Goal: Check status

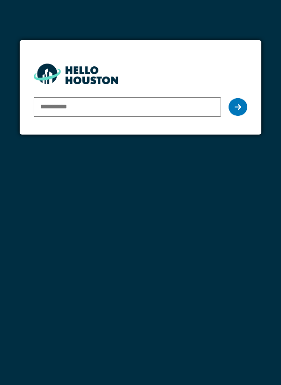
type input "*"
type input "**********"
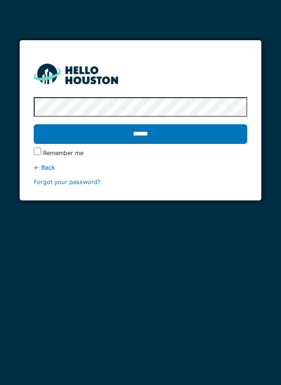
click at [217, 130] on input "******" at bounding box center [141, 134] width 214 height 20
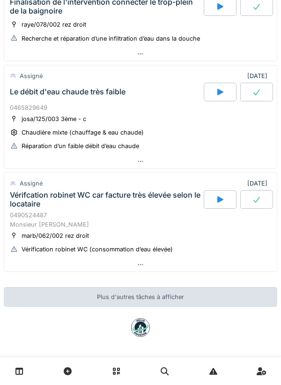
scroll to position [451, 0]
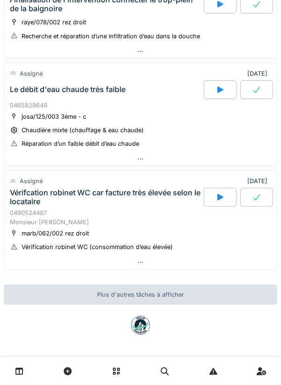
click at [228, 165] on div at bounding box center [140, 159] width 272 height 14
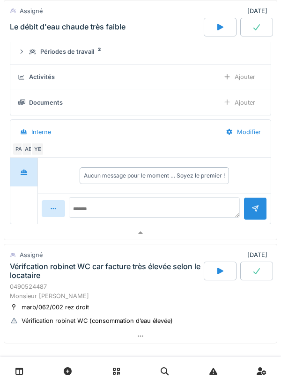
click at [231, 237] on div at bounding box center [140, 233] width 272 height 14
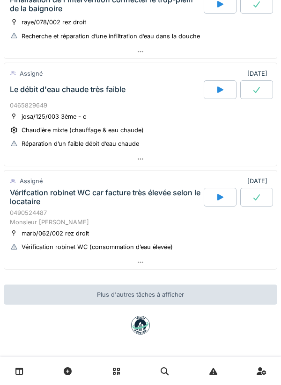
click at [229, 264] on div at bounding box center [140, 263] width 272 height 14
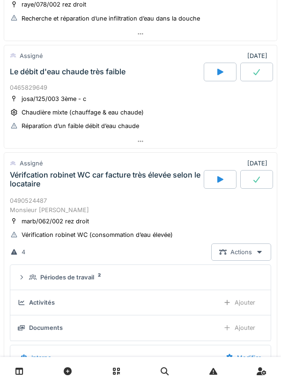
scroll to position [584, 0]
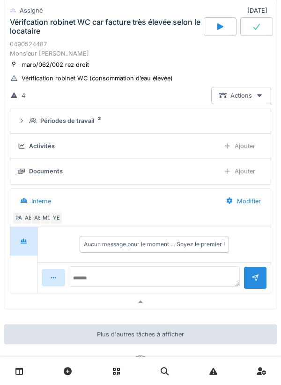
click at [202, 305] on div at bounding box center [140, 303] width 272 height 14
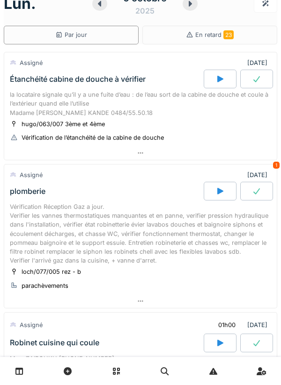
scroll to position [0, 0]
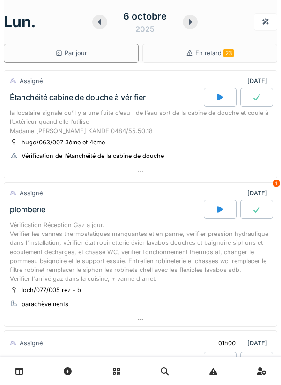
click at [189, 20] on icon at bounding box center [189, 22] width 3 height 6
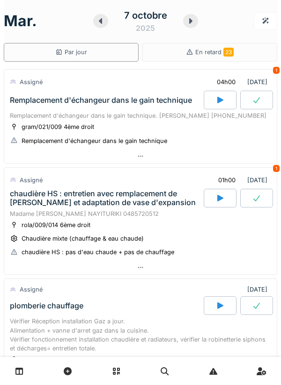
scroll to position [1, 0]
click at [194, 28] on div "7 octobre 2025" at bounding box center [145, 21] width 105 height 29
click at [191, 27] on div at bounding box center [190, 21] width 15 height 14
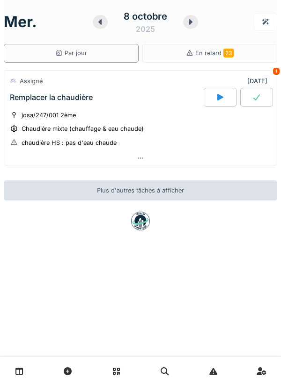
click at [189, 27] on div at bounding box center [190, 22] width 15 height 14
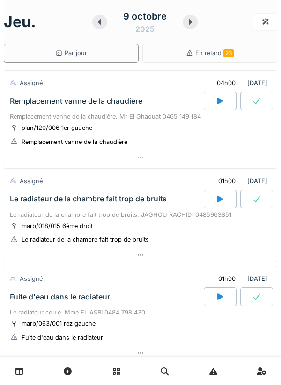
click at [103, 28] on div at bounding box center [99, 22] width 15 height 14
click at [104, 29] on div "9 octobre 2025" at bounding box center [144, 21] width 105 height 29
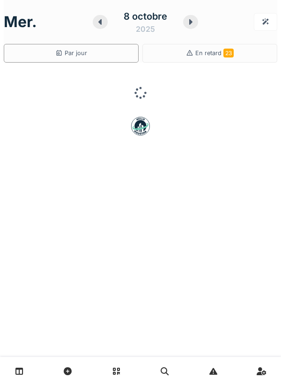
click at [105, 26] on div at bounding box center [100, 22] width 15 height 14
click at [99, 24] on icon at bounding box center [100, 21] width 9 height 7
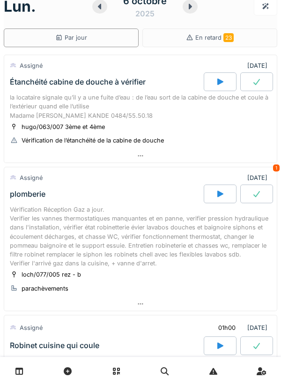
scroll to position [16, 0]
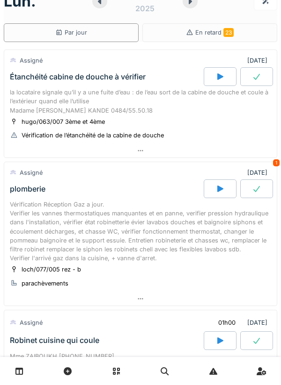
click at [218, 228] on div "Vérification Réception Gaz a jour. Verifier les vannes thermostatiques manquant…" at bounding box center [140, 231] width 261 height 63
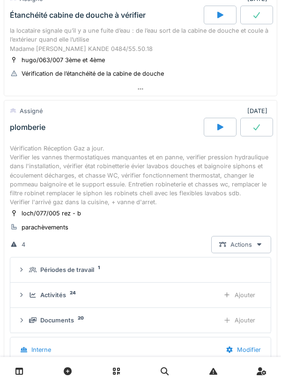
scroll to position [0, 0]
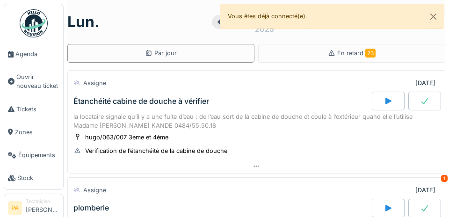
click at [24, 56] on span "Agenda" at bounding box center [37, 54] width 44 height 9
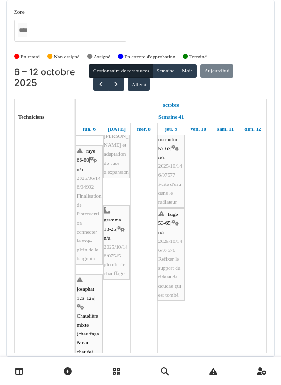
scroll to position [265, 0]
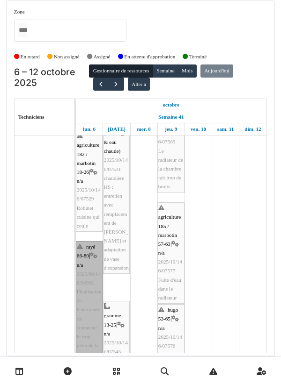
click at [93, 259] on link "rayé 66-80 | n/a 2025/06/146/04992 Finalisation de l'intervention connecter le …" at bounding box center [89, 300] width 27 height 119
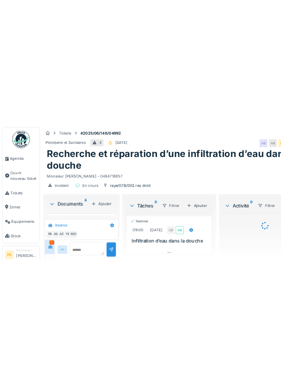
scroll to position [899, 0]
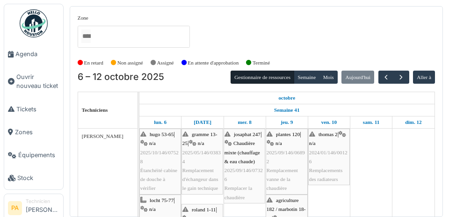
click at [7, 166] on link "Équipements" at bounding box center [33, 155] width 59 height 23
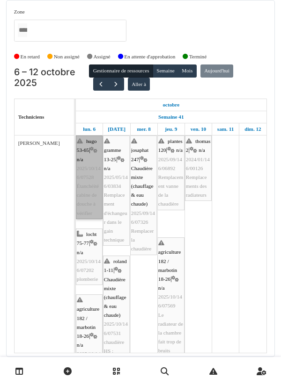
click at [93, 161] on link "hugo 53-65 | n/a 2025/10/146/07528 Étanchéité cabine de douche à vérifier" at bounding box center [89, 178] width 27 height 84
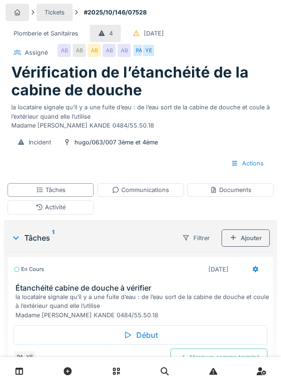
click at [150, 331] on div "Début" at bounding box center [140, 335] width 253 height 20
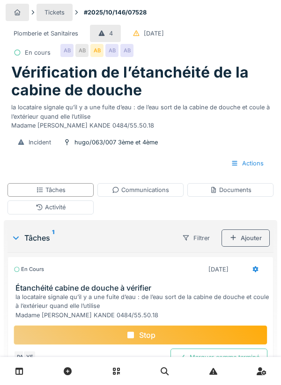
scroll to position [13, 0]
